Goal: Entertainment & Leisure: Consume media (video, audio)

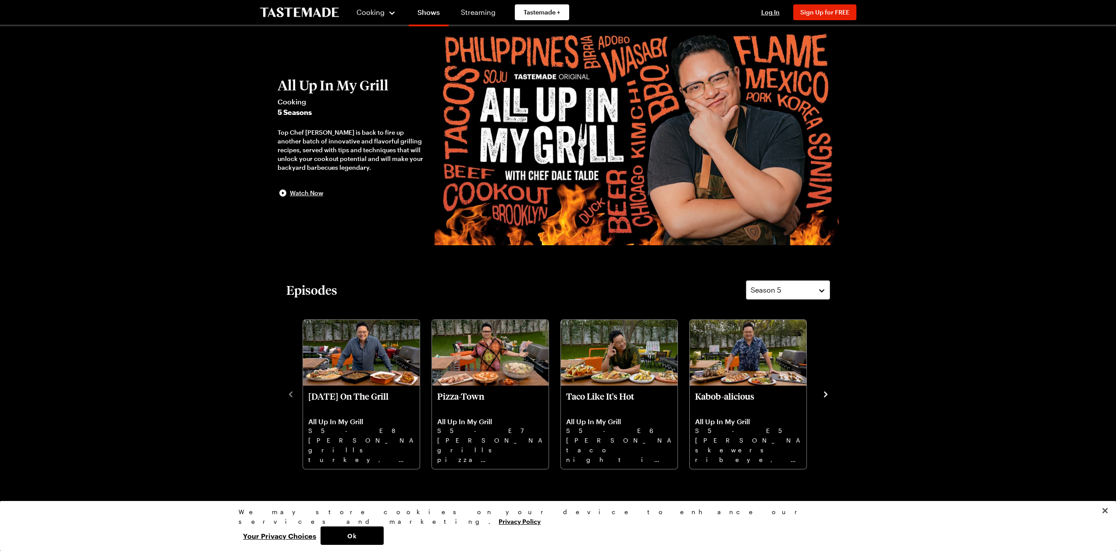
scroll to position [88, 0]
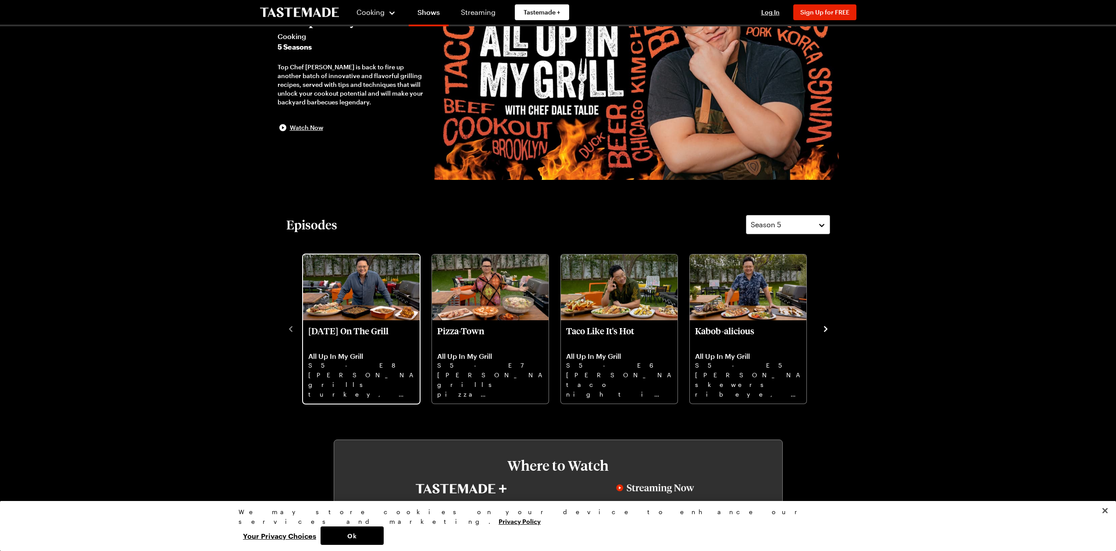
click at [370, 299] on img "Thanksgiving On The Grill" at bounding box center [361, 287] width 117 height 66
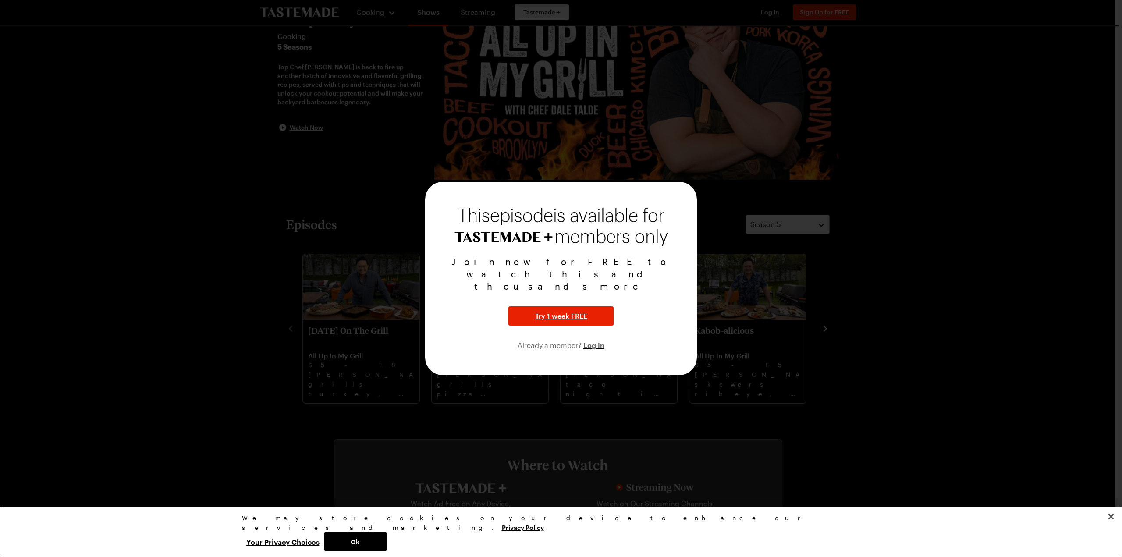
drag, startPoint x: 333, startPoint y: 177, endPoint x: 338, endPoint y: 177, distance: 5.7
click at [334, 177] on div at bounding box center [561, 278] width 1122 height 557
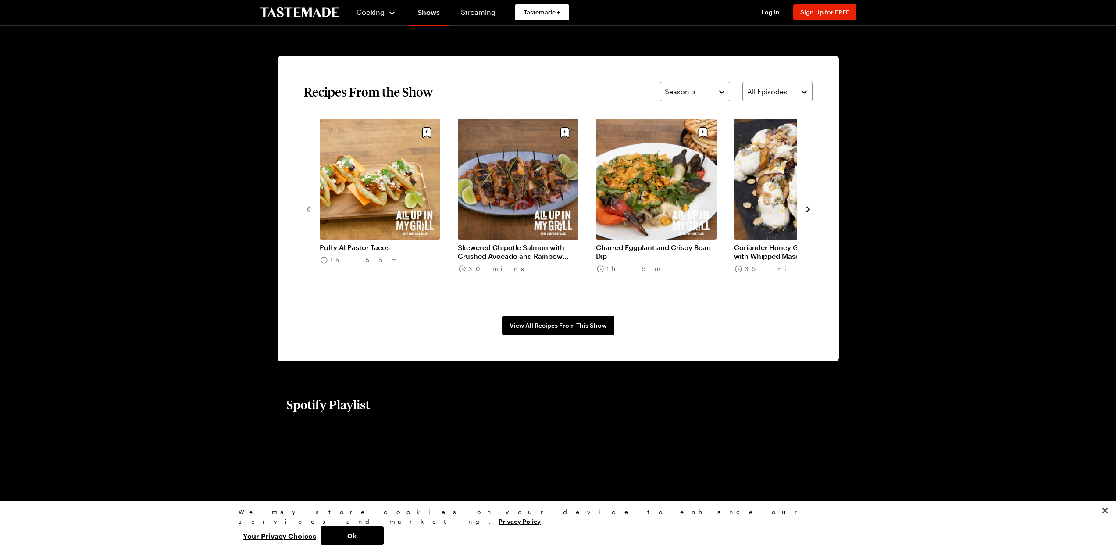
scroll to position [570, 0]
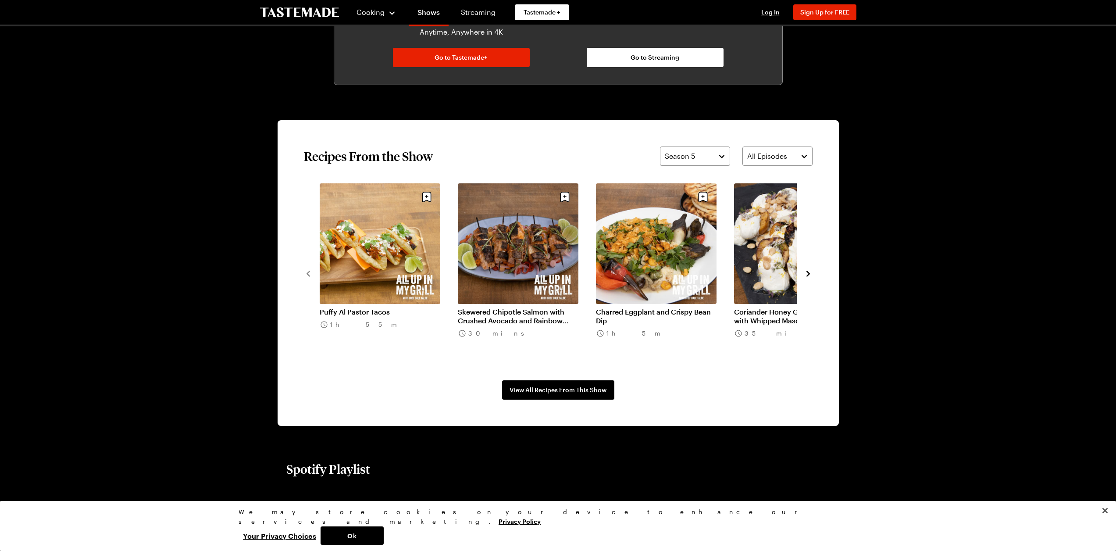
click at [806, 273] on icon "navigate to next item" at bounding box center [808, 273] width 9 height 9
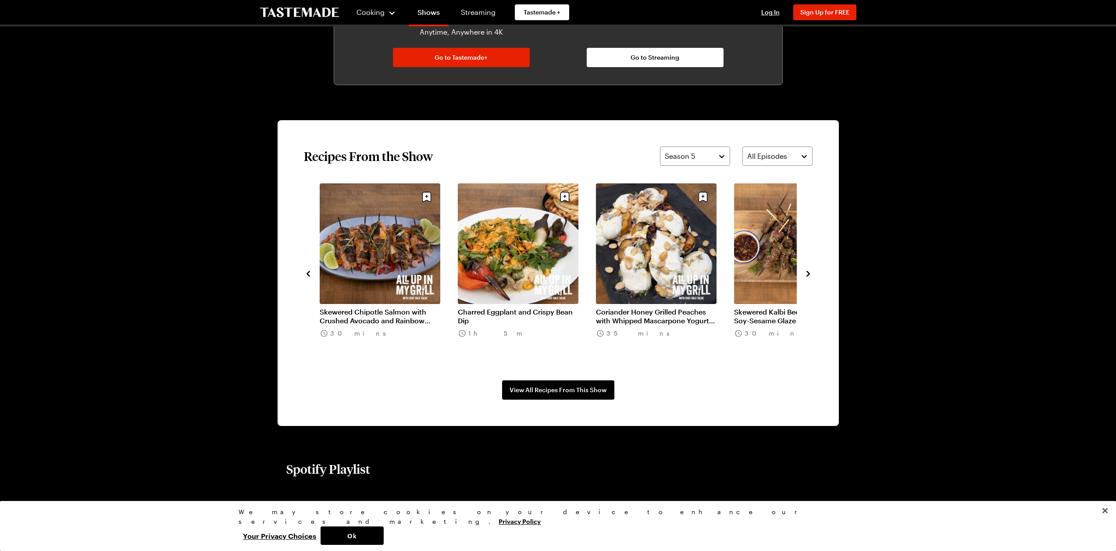
click at [804, 273] on icon "navigate to next item" at bounding box center [808, 273] width 9 height 9
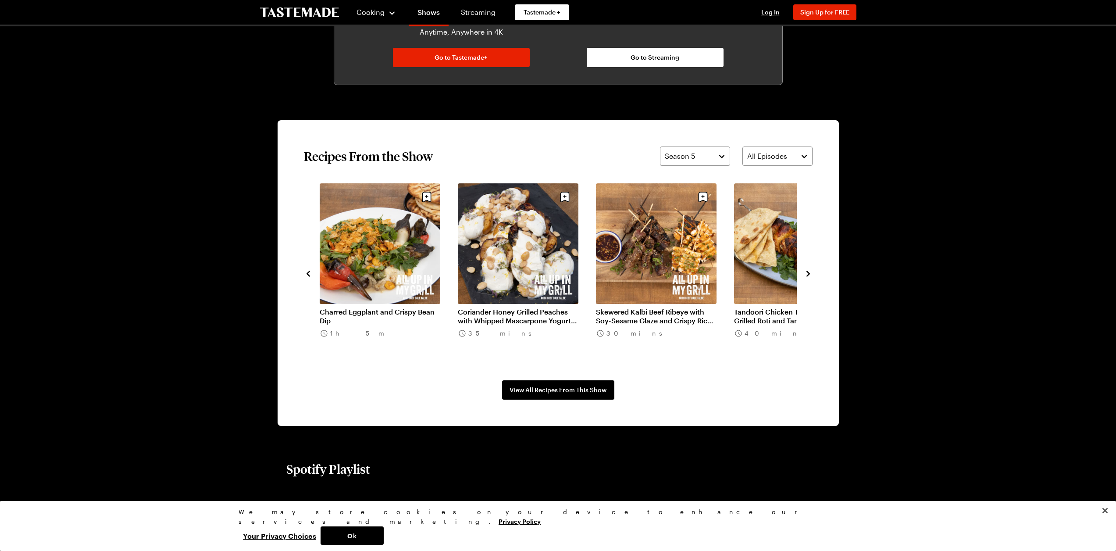
click at [801, 273] on div "Puffy Al Pastor Tacos 1h 55m Skewered Chipotle Salmon with Crushed Avocado and …" at bounding box center [558, 272] width 509 height 179
click at [805, 272] on icon "navigate to next item" at bounding box center [808, 273] width 9 height 9
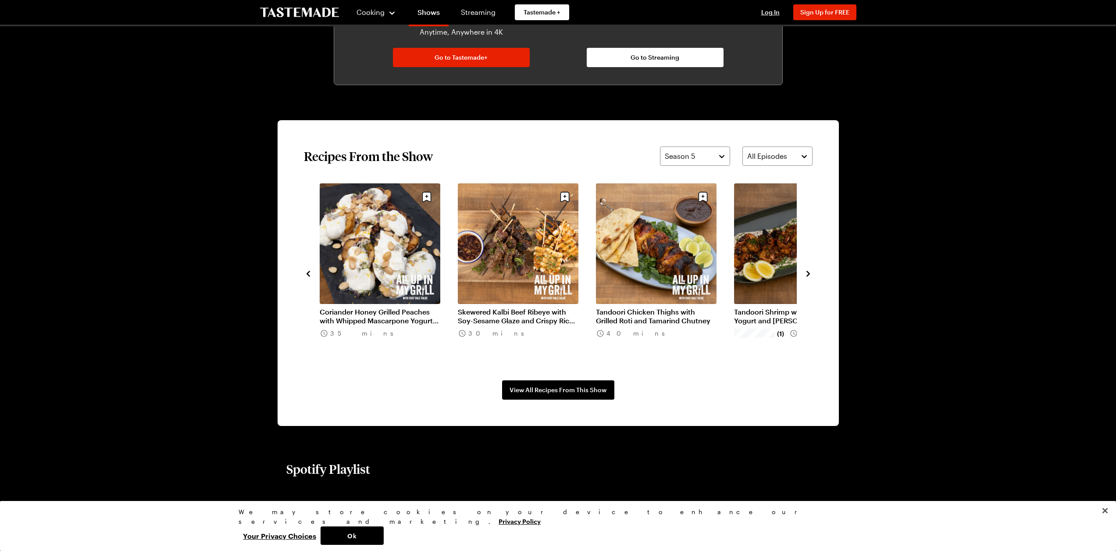
click at [809, 273] on icon "navigate to next item" at bounding box center [808, 274] width 4 height 6
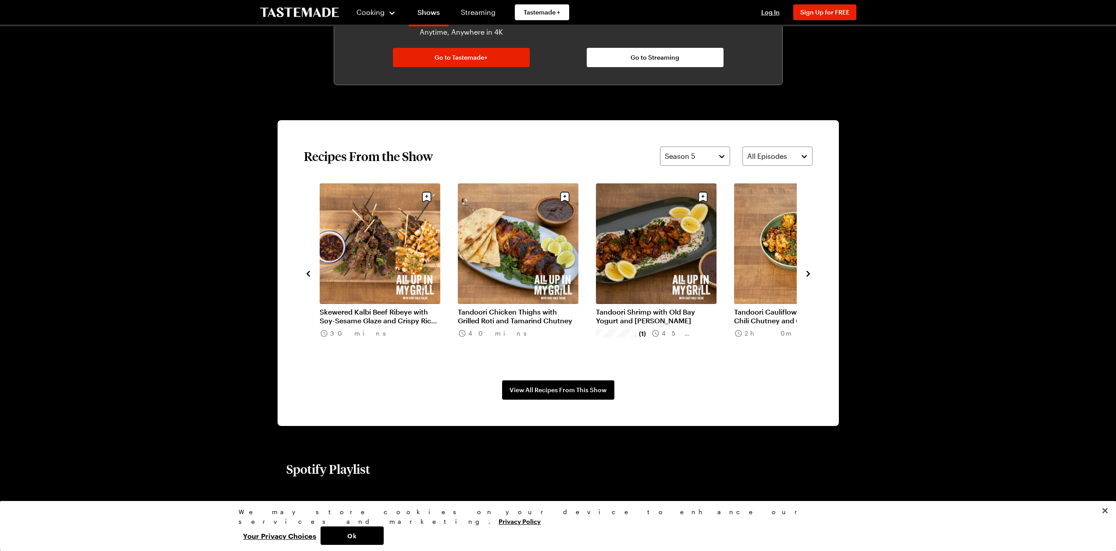
click at [810, 273] on icon "navigate to next item" at bounding box center [808, 273] width 9 height 9
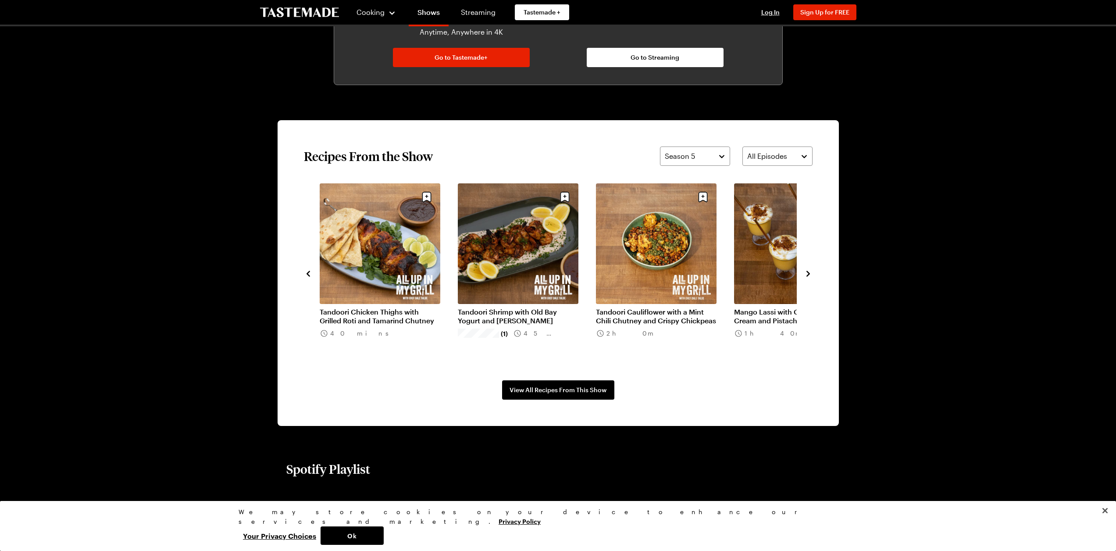
click at [811, 273] on icon "navigate to next item" at bounding box center [808, 273] width 9 height 9
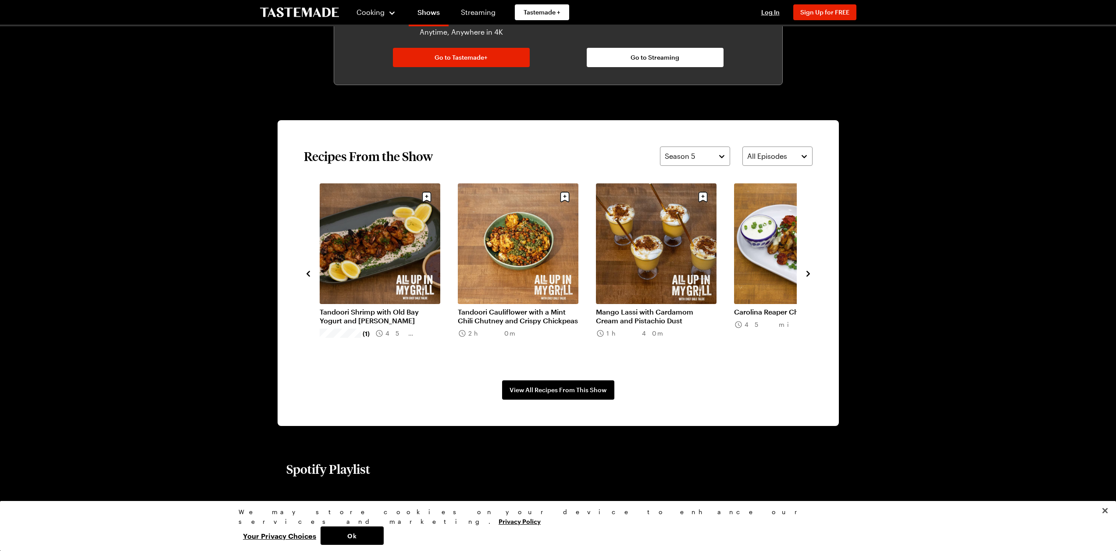
click at [811, 273] on icon "navigate to next item" at bounding box center [808, 273] width 9 height 9
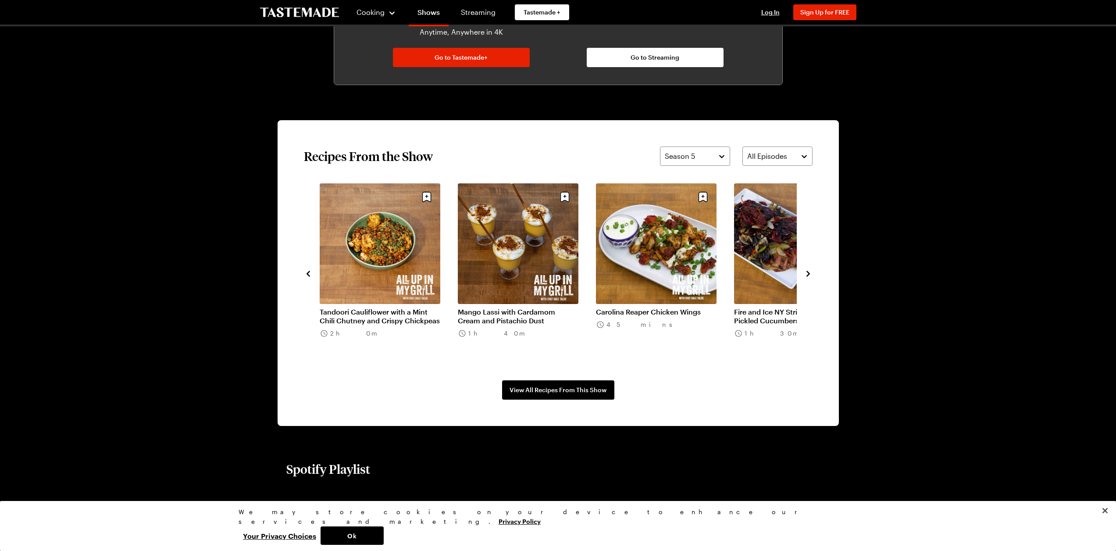
click at [812, 273] on icon "navigate to next item" at bounding box center [808, 273] width 9 height 9
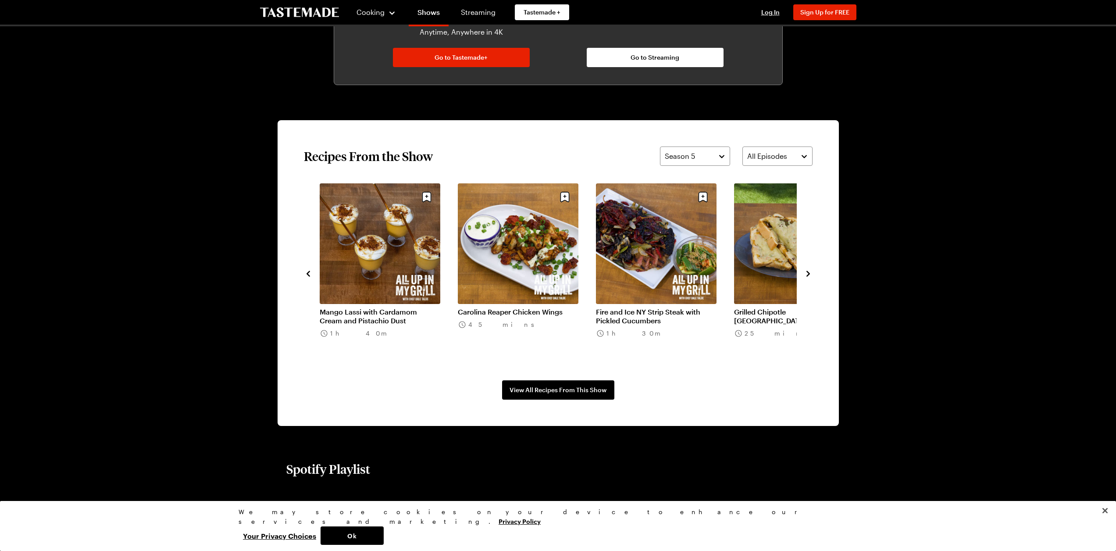
click at [507, 307] on link "Carolina Reaper Chicken Wings" at bounding box center [518, 311] width 121 height 9
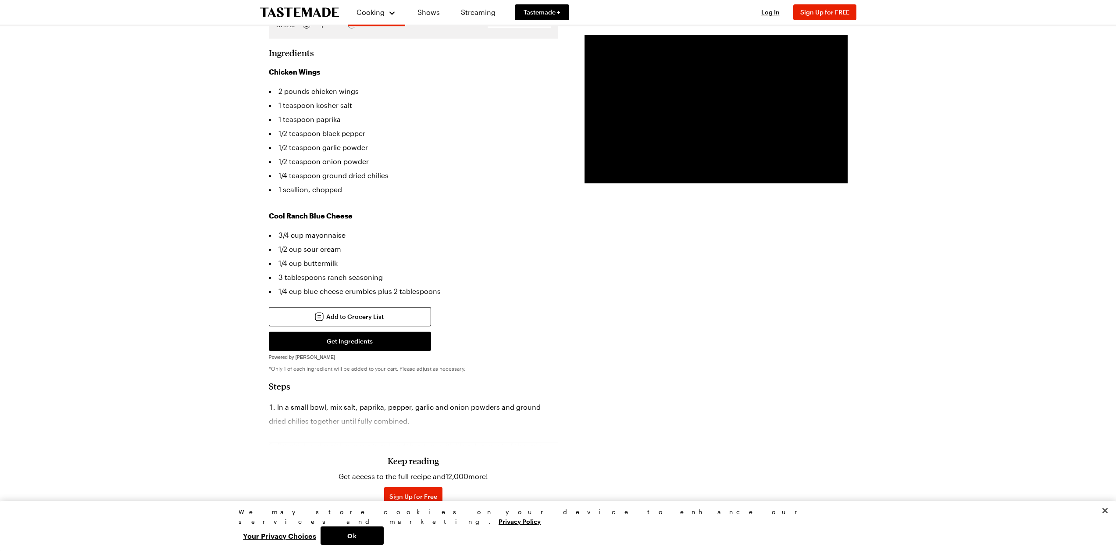
scroll to position [132, 0]
